Goal: Book appointment/travel/reservation

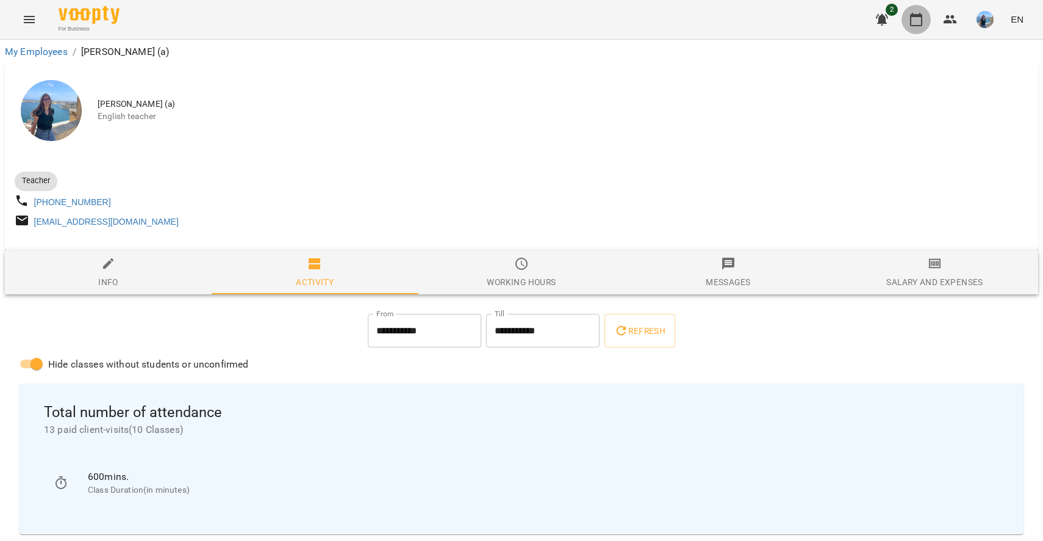
click at [920, 7] on button "button" at bounding box center [916, 19] width 29 height 29
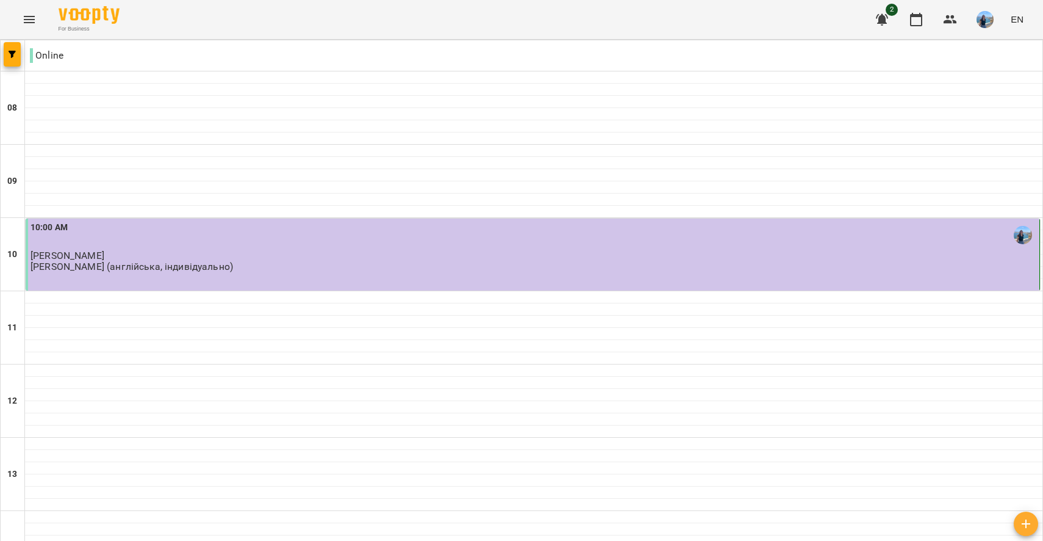
scroll to position [614, 0]
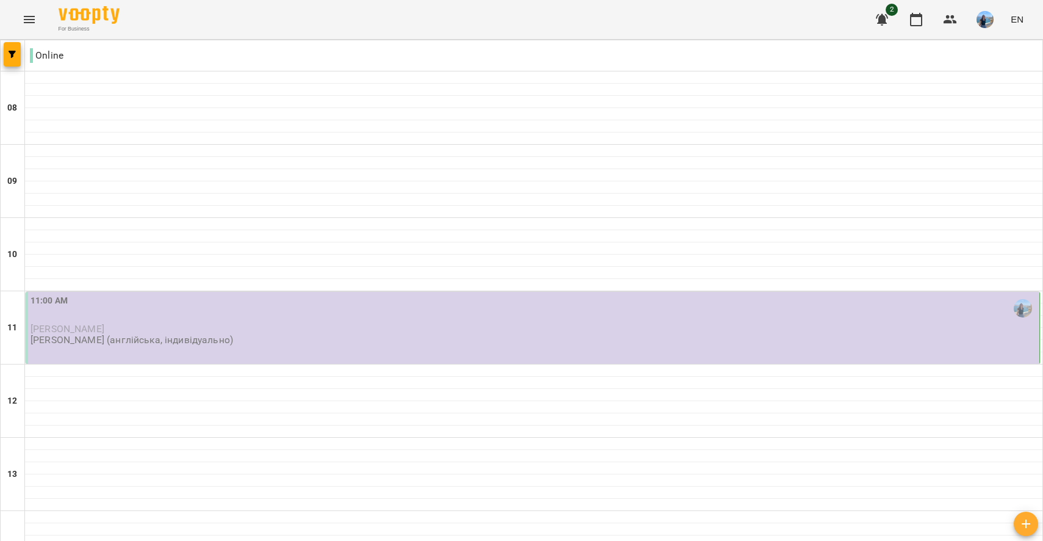
scroll to position [0, 0]
click at [393, 320] on div "11:00 AM" at bounding box center [534, 308] width 1007 height 28
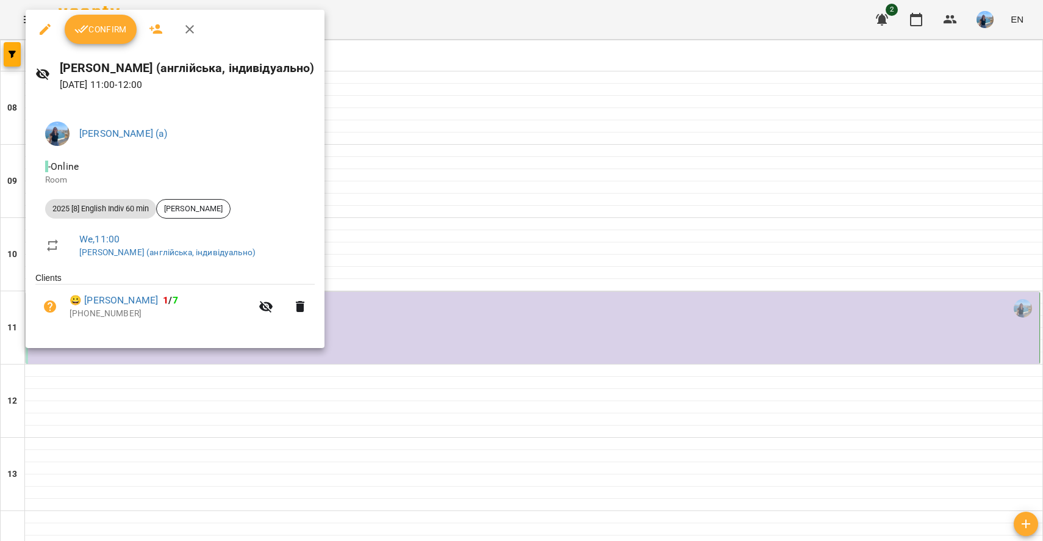
click at [121, 32] on span "Confirm" at bounding box center [100, 29] width 52 height 15
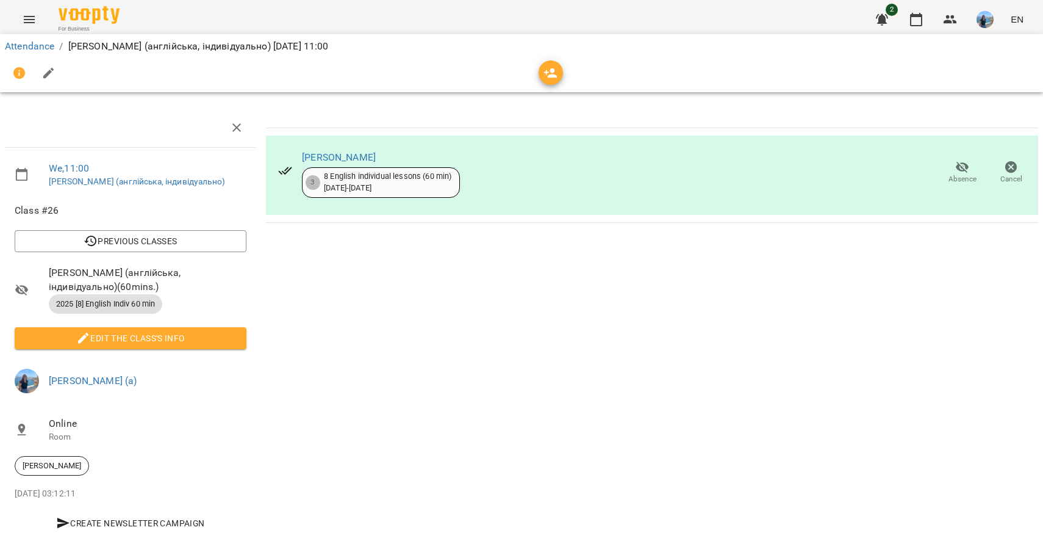
scroll to position [1, 0]
click at [920, 16] on icon "button" at bounding box center [916, 19] width 12 height 13
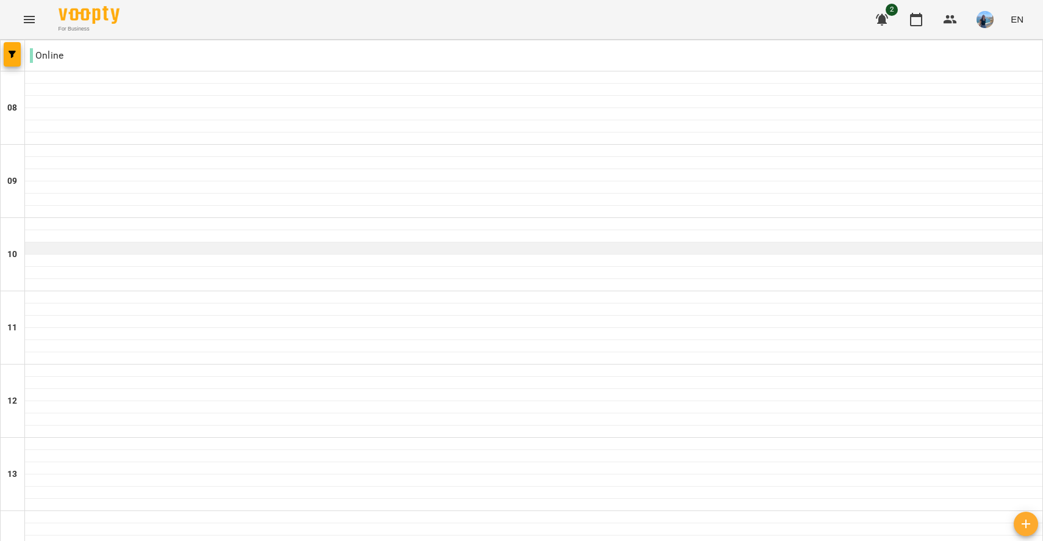
scroll to position [261, 0]
click at [990, 14] on img "button" at bounding box center [985, 19] width 17 height 17
click at [910, 45] on span "[PERSON_NAME] (а)" at bounding box center [869, 46] width 82 height 15
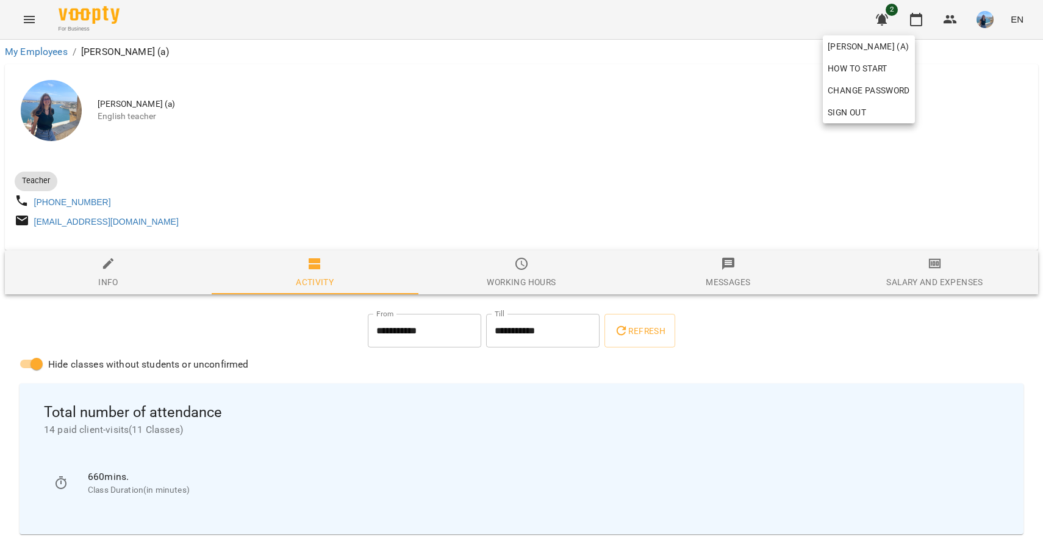
click at [680, 182] on div at bounding box center [521, 270] width 1043 height 541
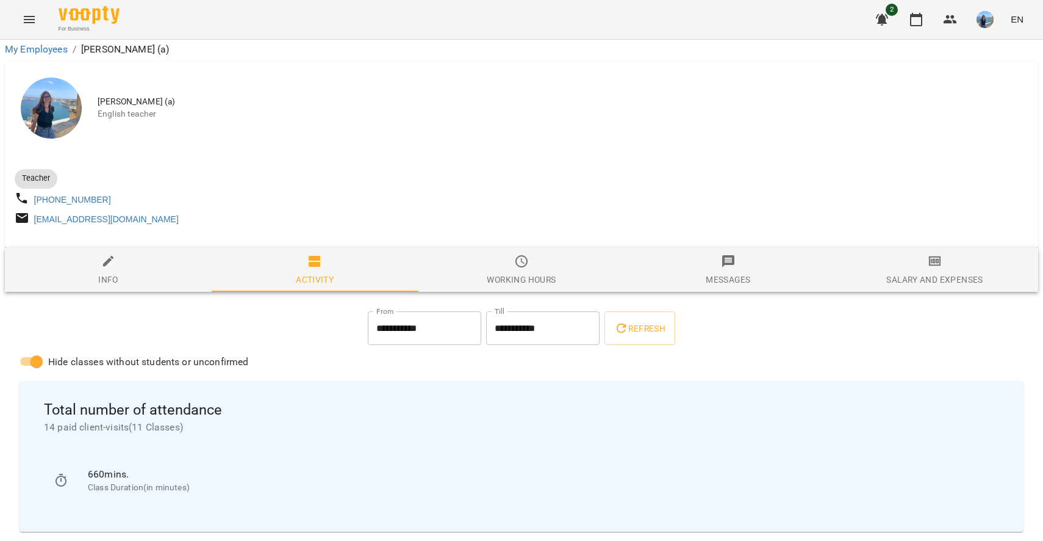
scroll to position [218, 0]
